Goal: Transaction & Acquisition: Purchase product/service

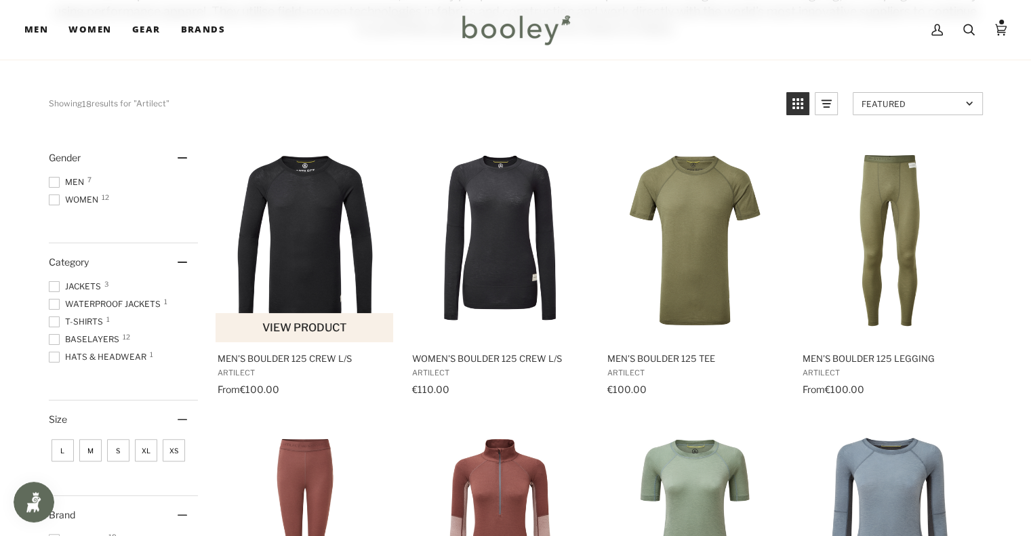
scroll to position [251, 0]
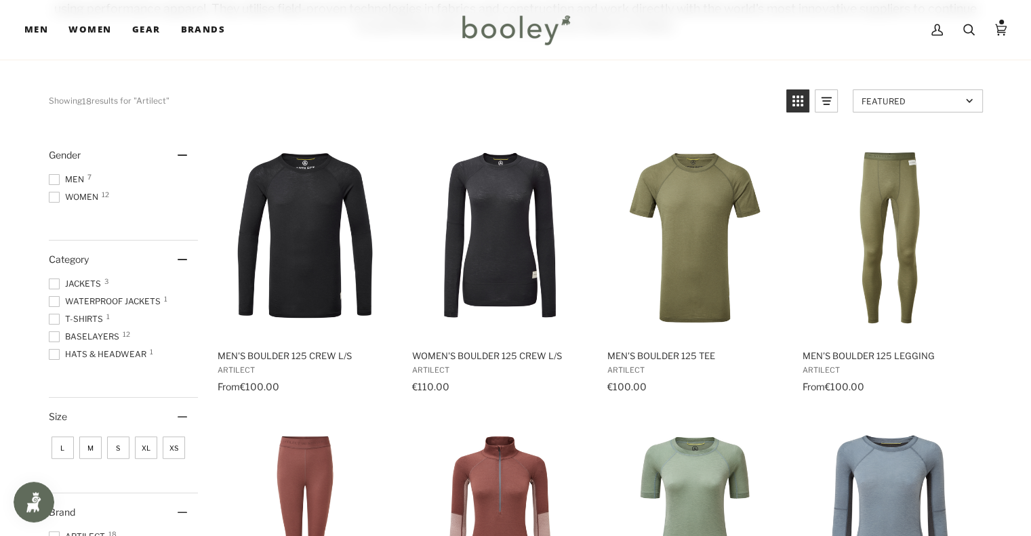
click at [64, 138] on div "Gender" at bounding box center [123, 154] width 149 height 37
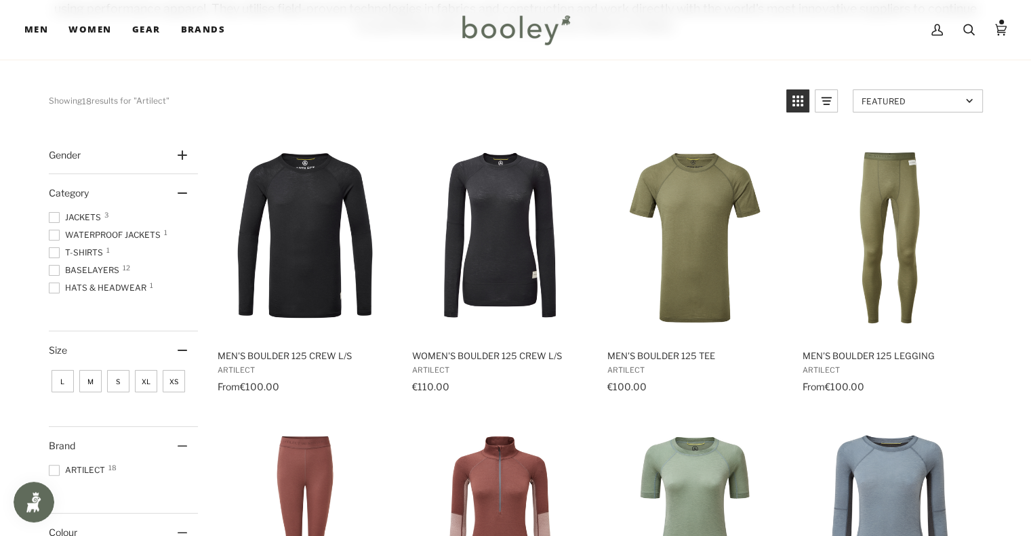
click at [73, 149] on span "Gender" at bounding box center [65, 155] width 32 height 12
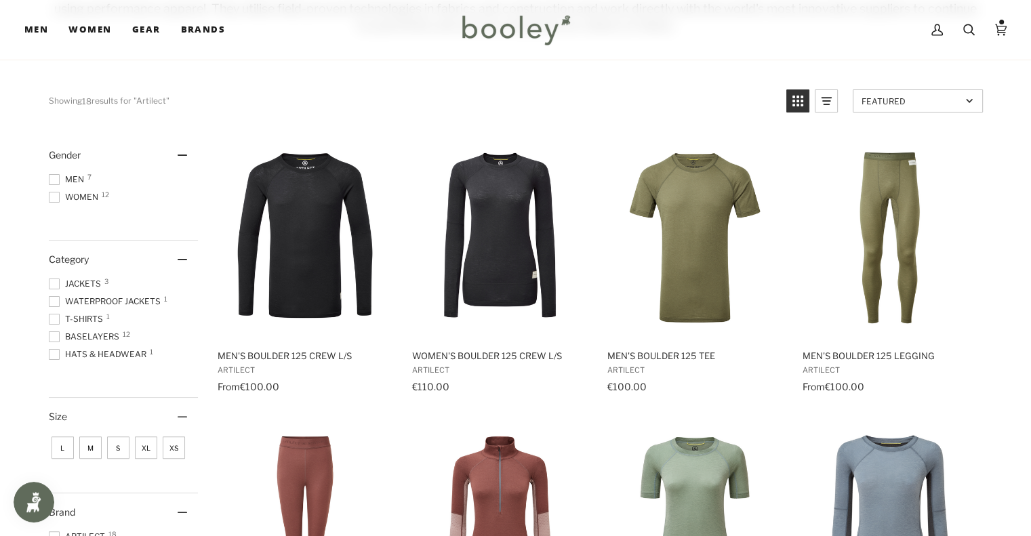
click at [59, 174] on div at bounding box center [54, 179] width 11 height 11
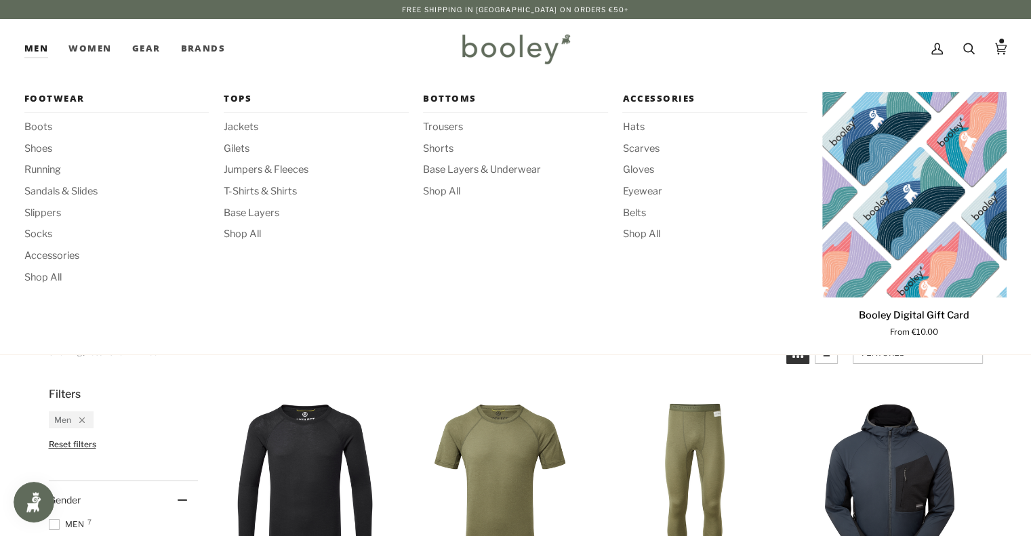
click at [45, 43] on link "Men" at bounding box center [41, 49] width 34 height 60
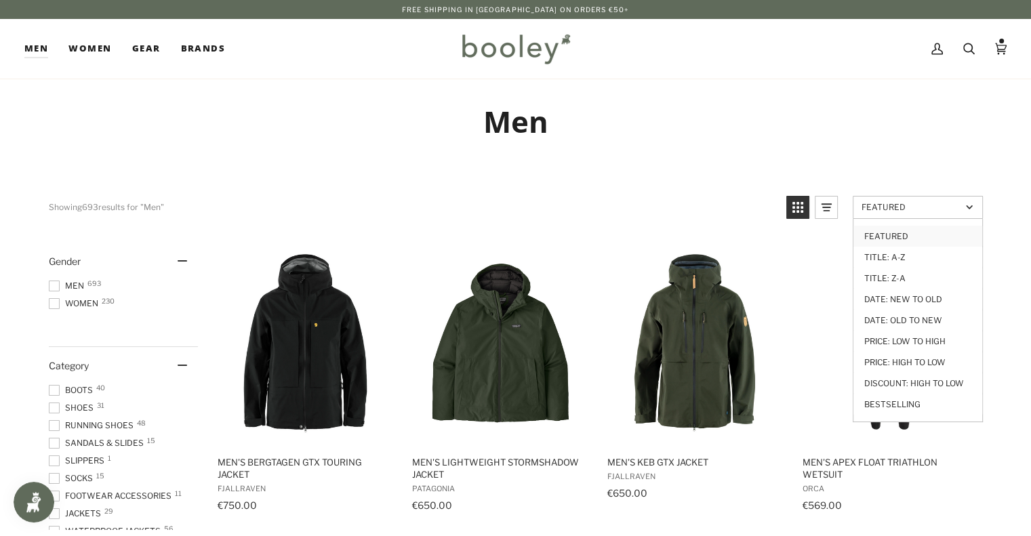
click at [889, 208] on span "Featured" at bounding box center [911, 207] width 100 height 10
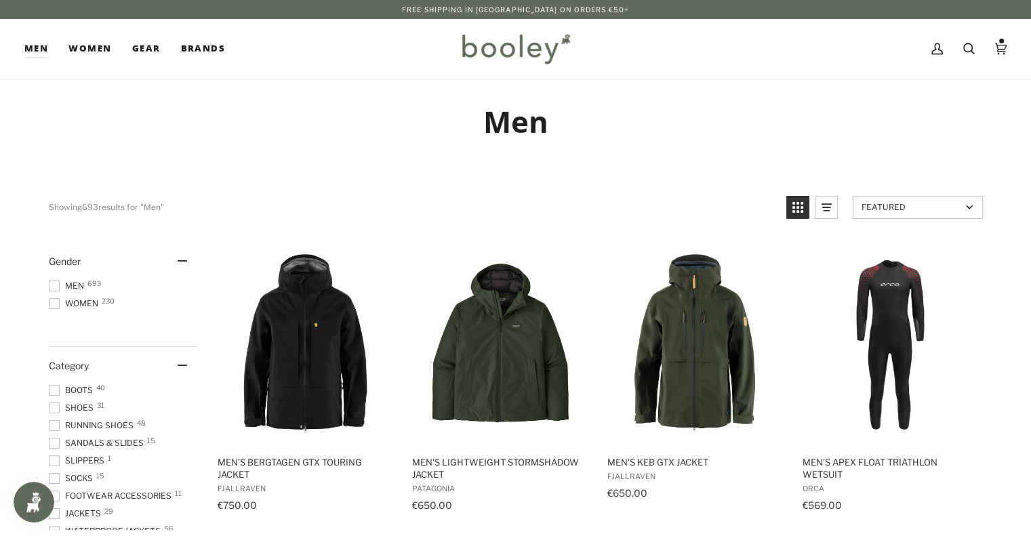
click at [889, 208] on span "Featured" at bounding box center [911, 207] width 100 height 10
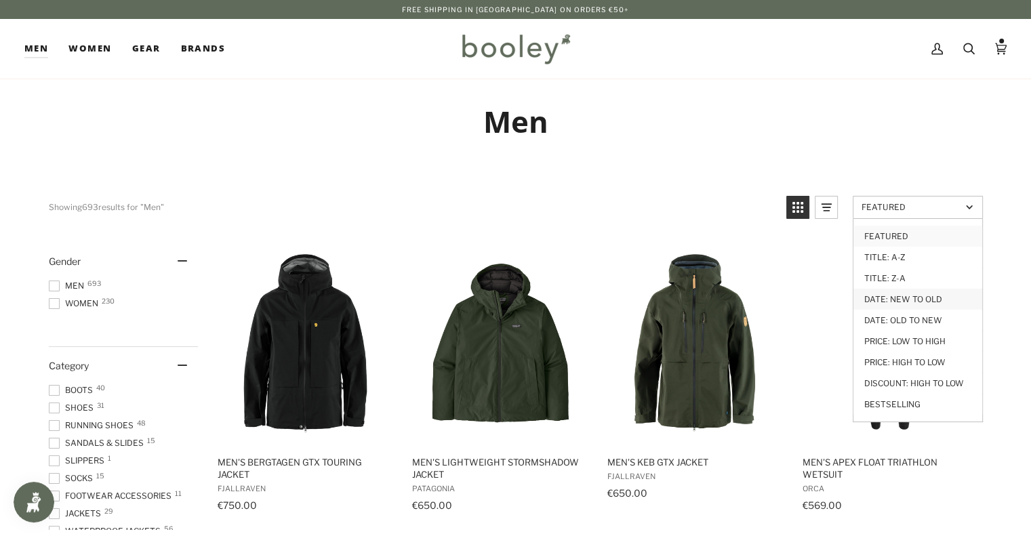
click at [891, 300] on link "Date: New to Old" at bounding box center [917, 299] width 129 height 21
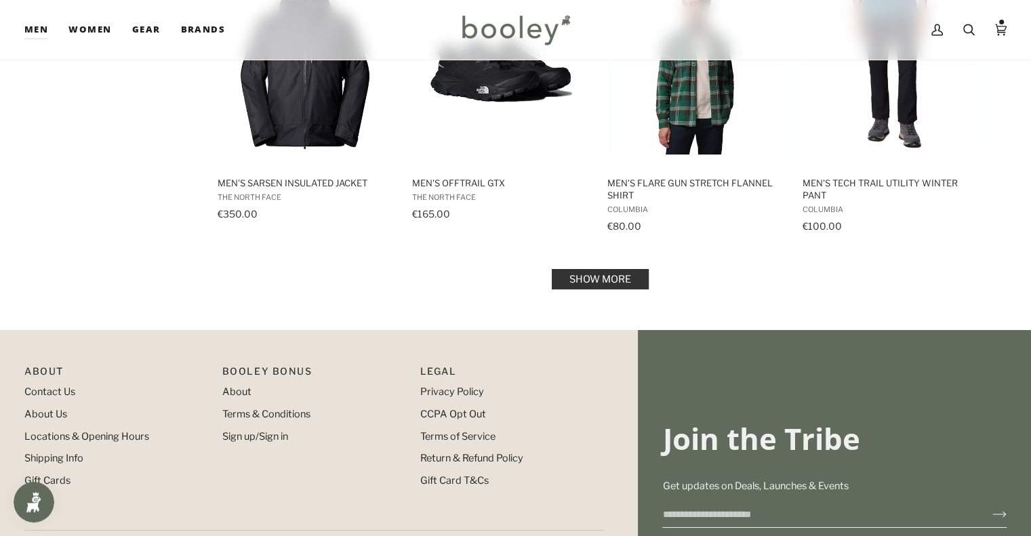
scroll to position [1502, 0]
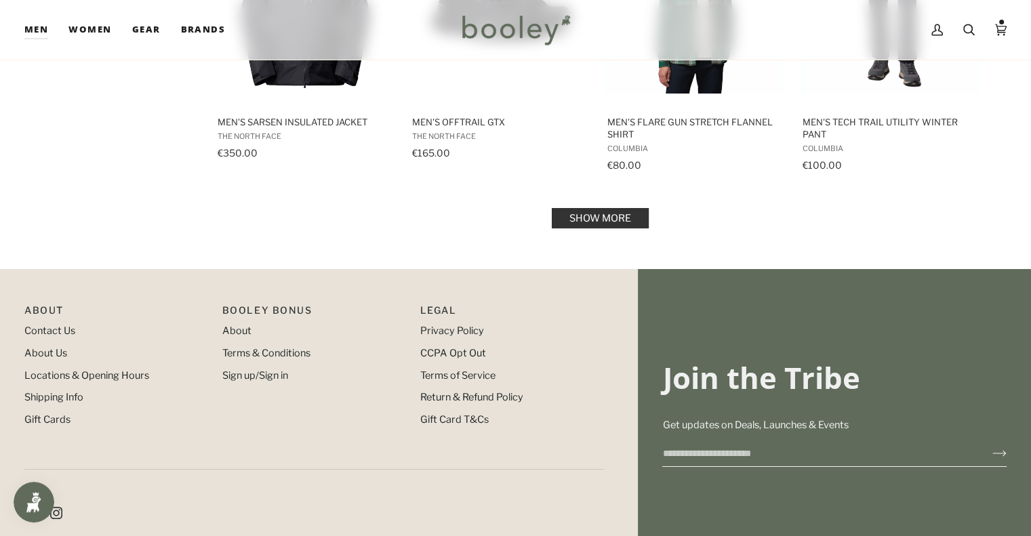
click at [602, 213] on link "Show more" at bounding box center [600, 218] width 97 height 20
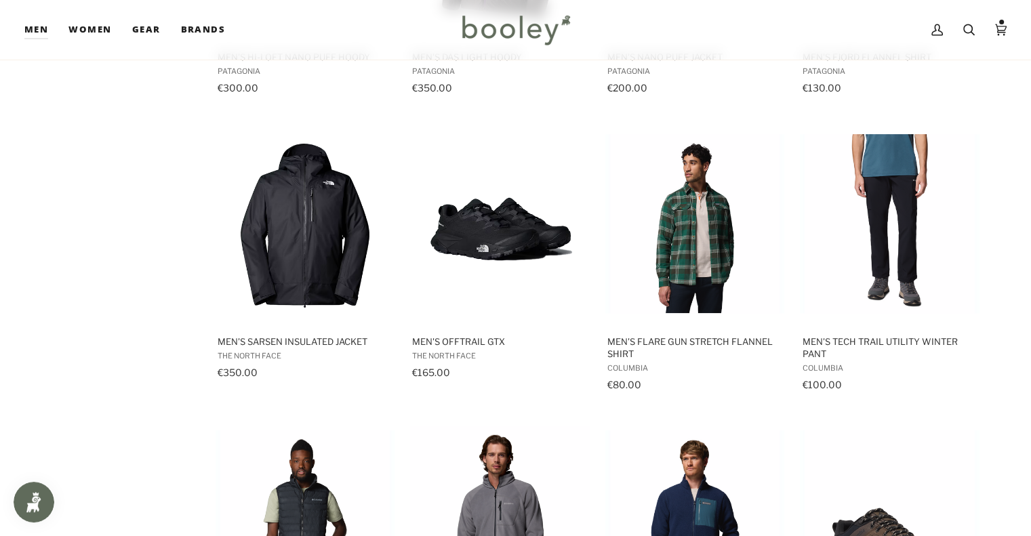
click at [986, 220] on ul "Perimeter Rolled Beanie Rab €30.00 View product Rab Stretch Knit Glove Rab €15.…" at bounding box center [597, 424] width 781 height 2928
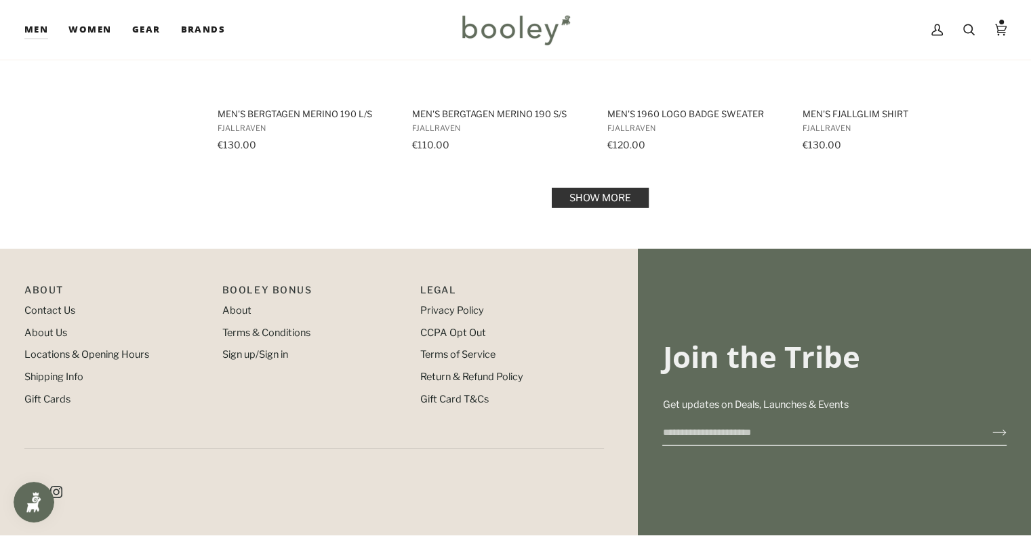
scroll to position [3017, 0]
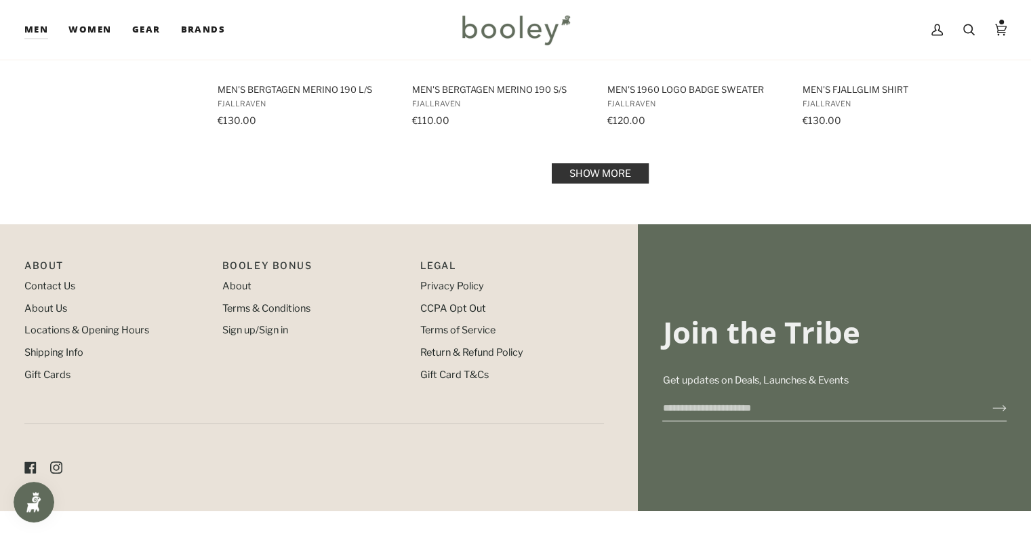
click at [604, 163] on link "Show more" at bounding box center [600, 173] width 97 height 20
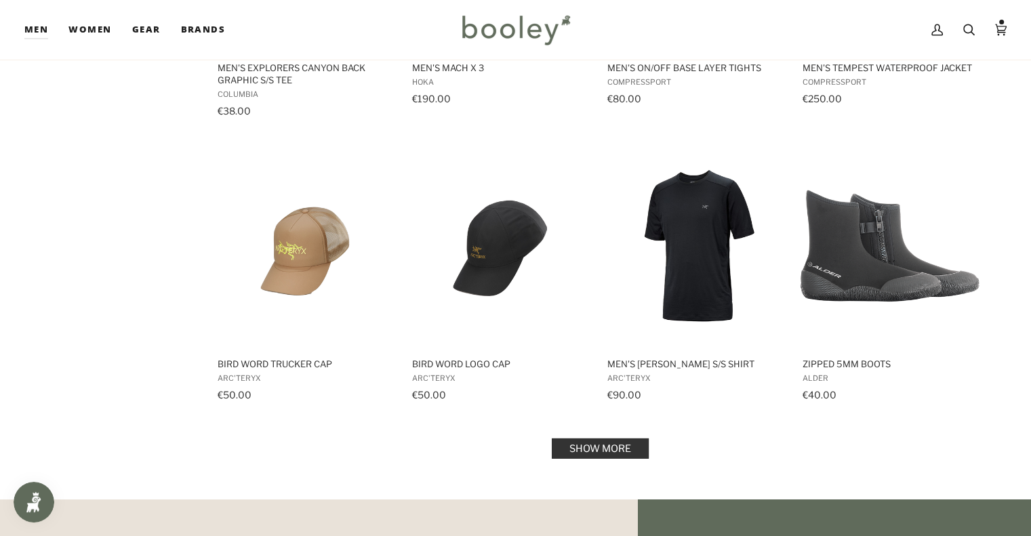
scroll to position [4126, 0]
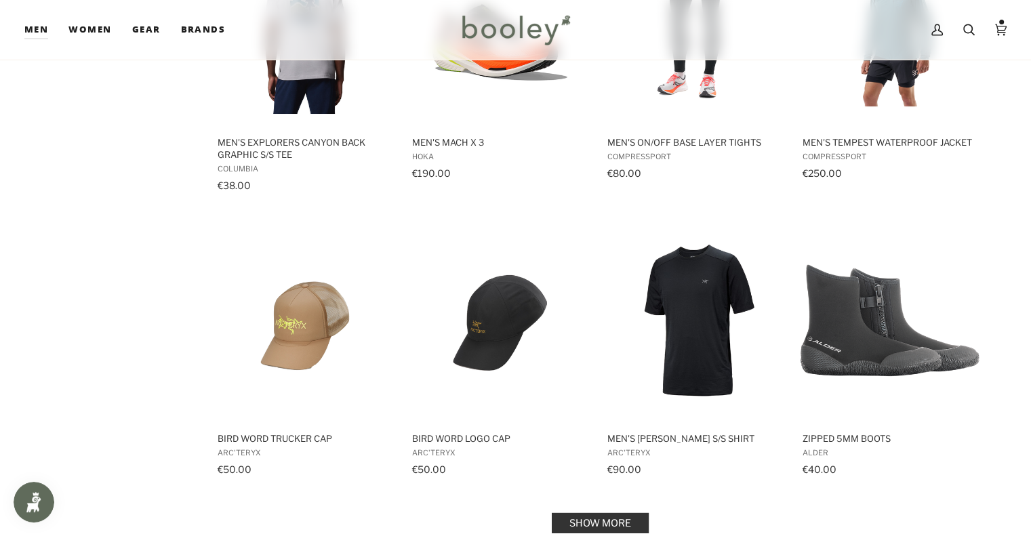
click at [607, 513] on link "Show more" at bounding box center [600, 523] width 97 height 20
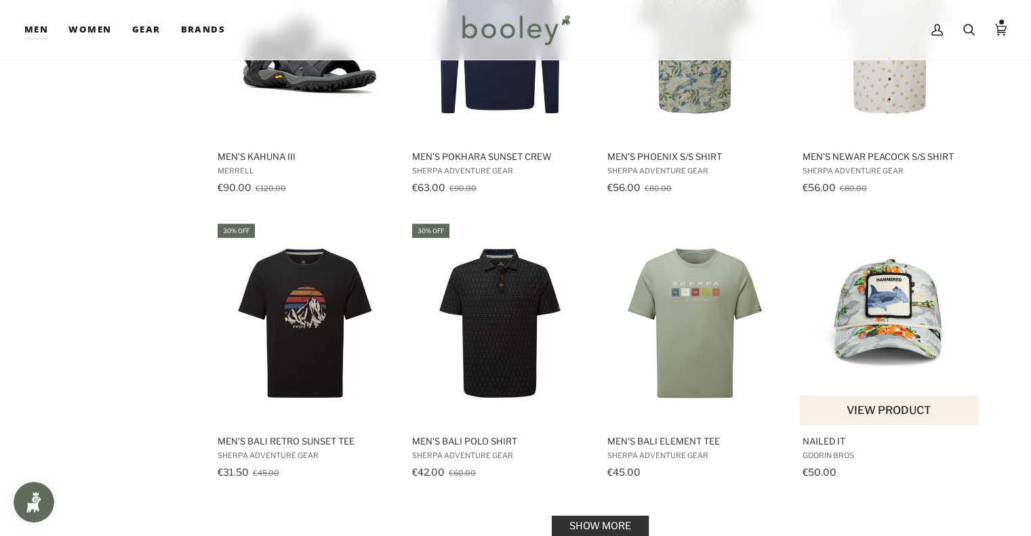
scroll to position [5953, 0]
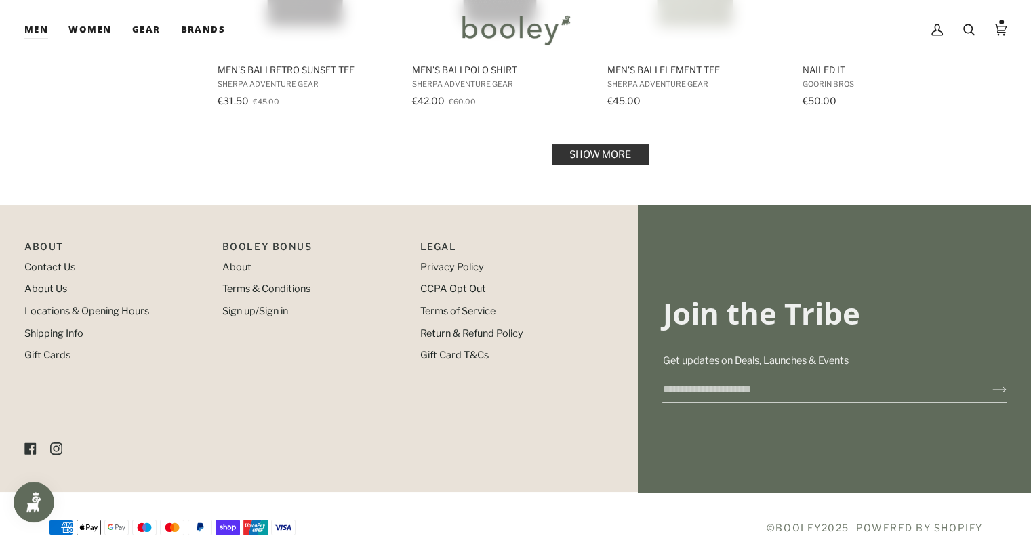
click at [639, 144] on link "Show more" at bounding box center [600, 154] width 97 height 20
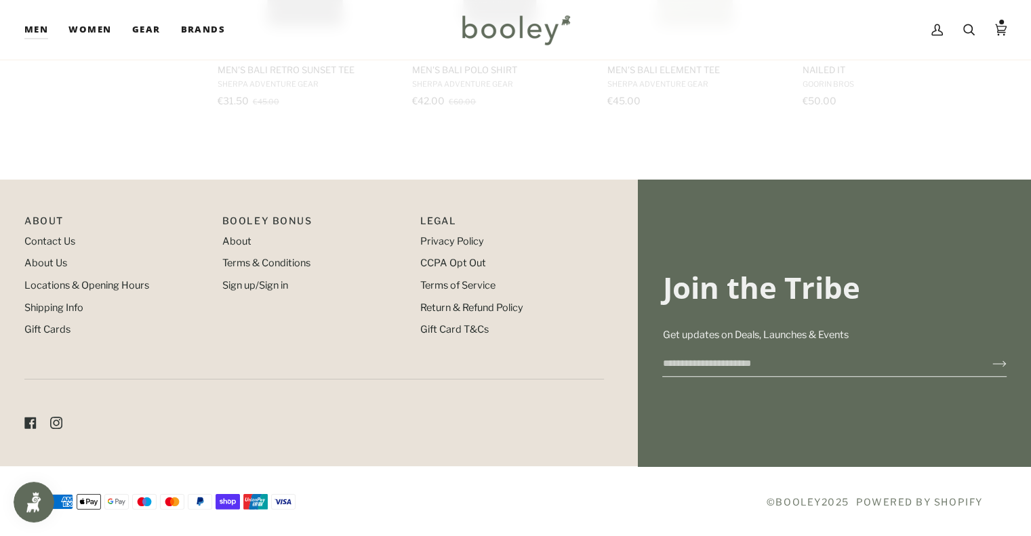
scroll to position [5928, 0]
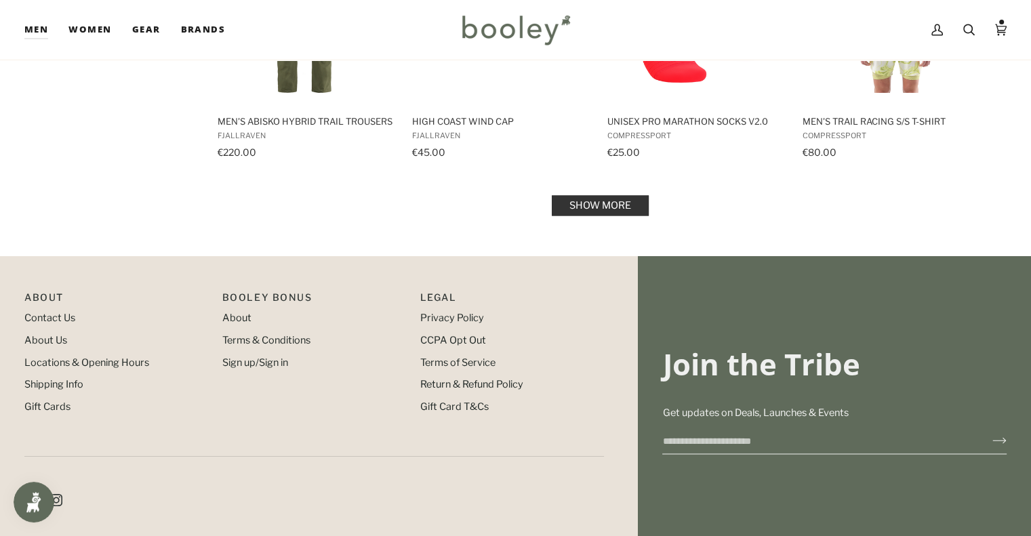
scroll to position [7335, 0]
